Goal: Check status: Check status

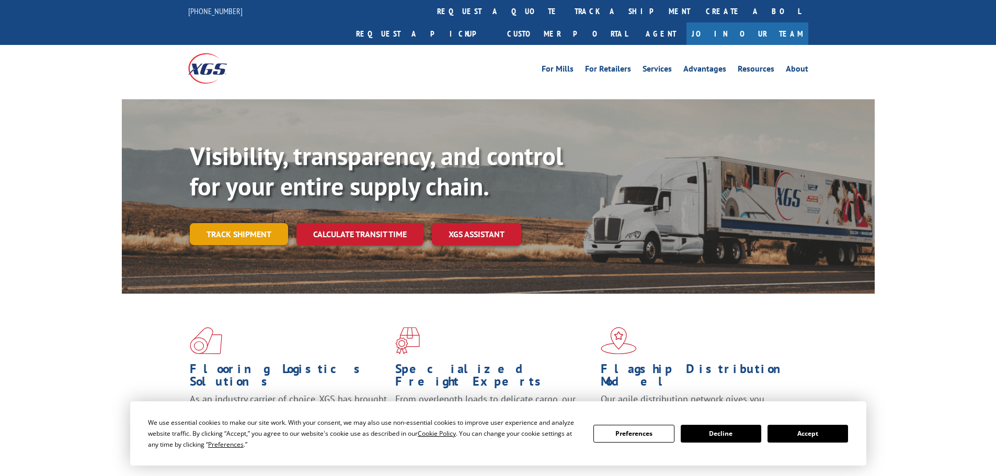
click at [224, 223] on link "Track shipment" at bounding box center [239, 234] width 98 height 22
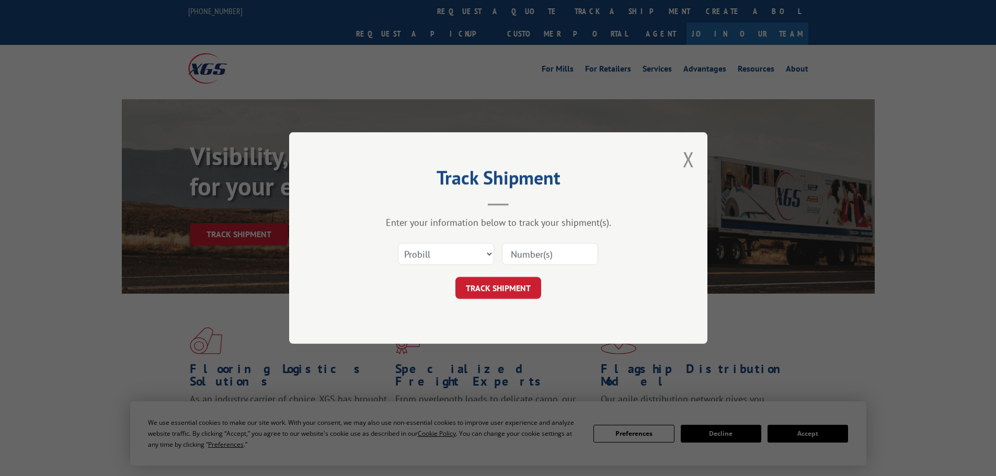
click at [583, 260] on input at bounding box center [550, 254] width 96 height 22
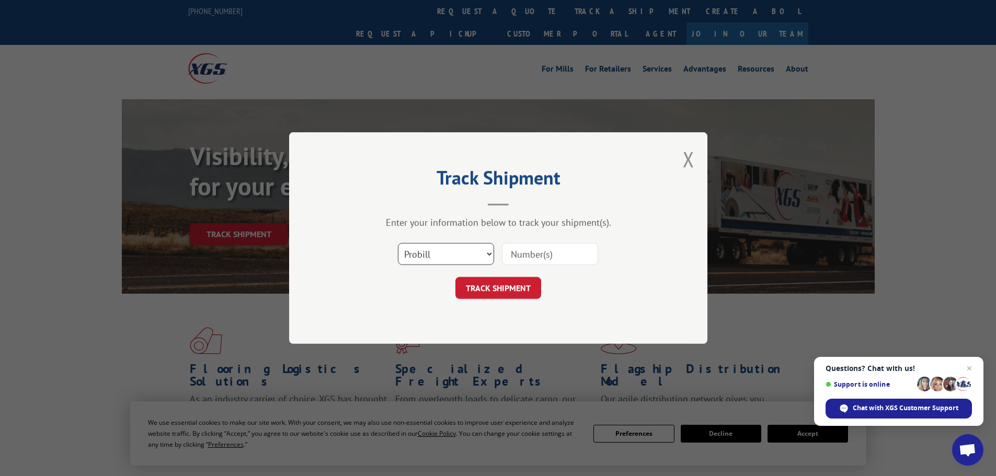
drag, startPoint x: 583, startPoint y: 260, endPoint x: 399, endPoint y: 257, distance: 184.5
click at [402, 251] on select "Select category... Probill BOL PO" at bounding box center [446, 254] width 96 height 22
select select "bol"
click at [398, 243] on select "Select category... Probill BOL PO" at bounding box center [446, 254] width 96 height 22
click at [521, 252] on input at bounding box center [550, 254] width 96 height 22
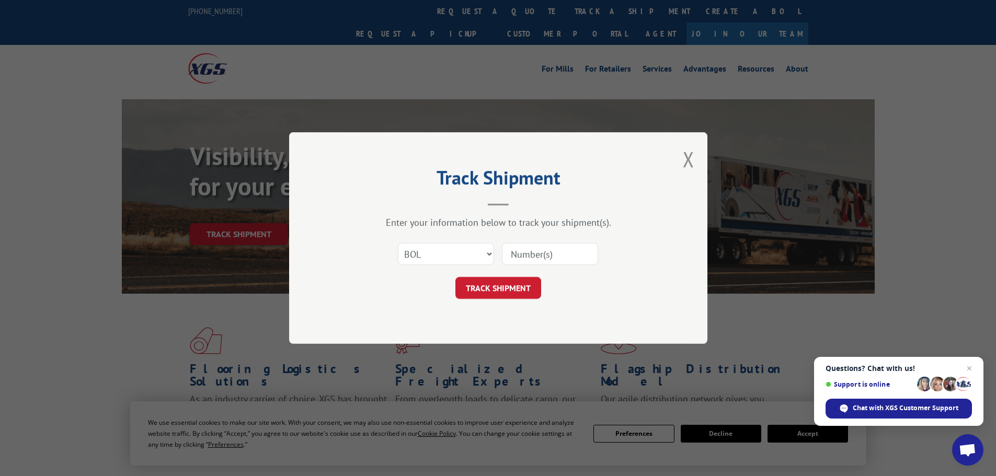
paste input "5562574"
type input "5562574"
click at [485, 280] on button "TRACK SHIPMENT" at bounding box center [498, 288] width 86 height 22
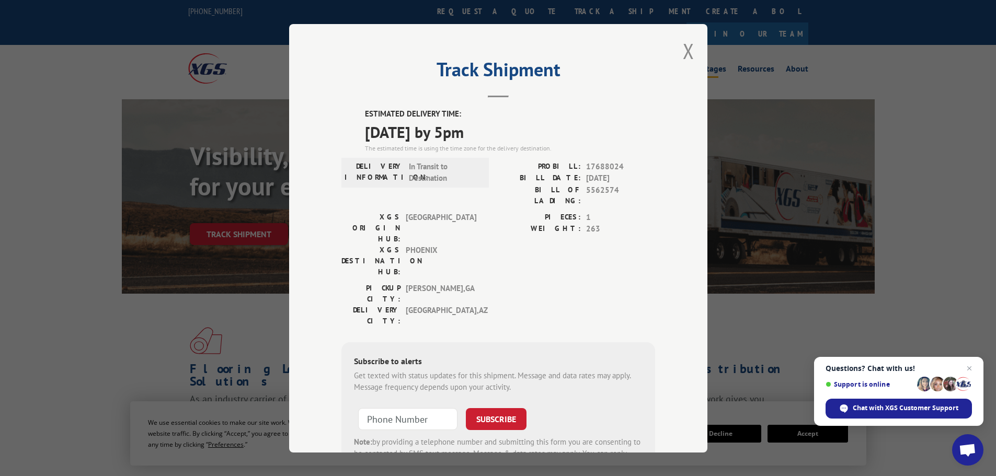
click at [684, 47] on button "Close modal" at bounding box center [688, 51] width 11 height 28
